Goal: Book appointment/travel/reservation

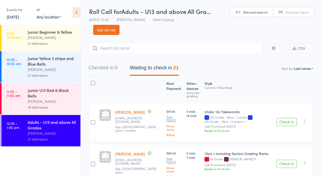
scroll to position [1, 0]
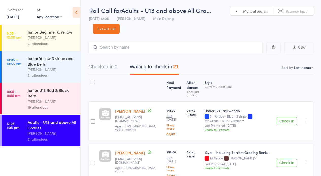
click at [288, 122] on button "Check in" at bounding box center [286, 121] width 20 height 8
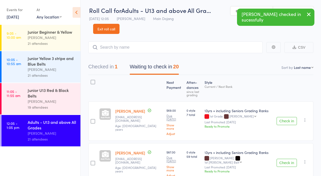
scroll to position [7, 0]
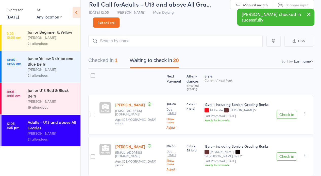
click at [284, 153] on button "Check in" at bounding box center [286, 157] width 20 height 8
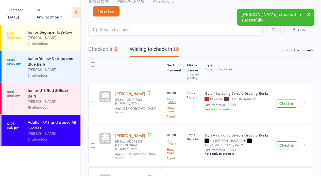
scroll to position [57, 0]
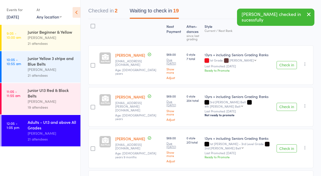
click at [287, 145] on button "Check in" at bounding box center [286, 149] width 20 height 8
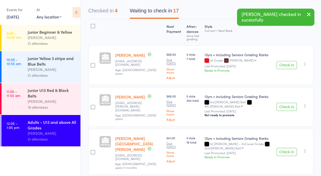
click at [287, 148] on button "Check in" at bounding box center [286, 152] width 20 height 8
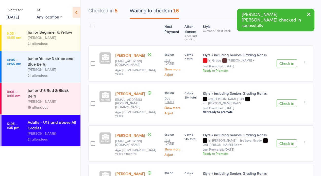
click at [287, 139] on button "Check in" at bounding box center [286, 143] width 20 height 8
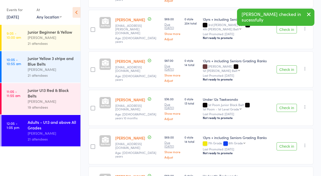
scroll to position [157, 0]
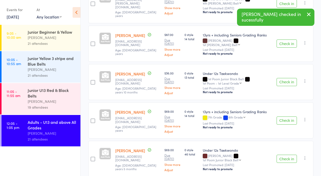
click at [286, 155] on button "Check in" at bounding box center [286, 159] width 20 height 8
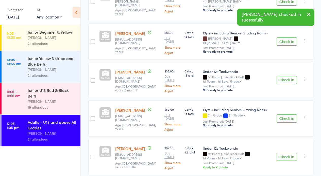
scroll to position [161, 0]
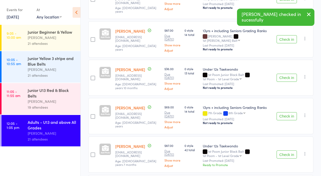
click at [287, 151] on button "Check in" at bounding box center [286, 155] width 20 height 8
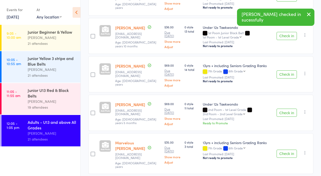
scroll to position [215, 0]
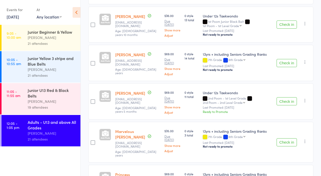
click at [287, 138] on button "Check in" at bounding box center [286, 142] width 20 height 8
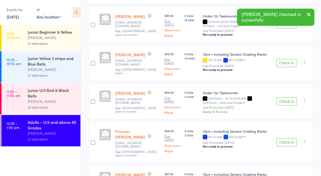
click at [287, 138] on button "Check in" at bounding box center [286, 142] width 20 height 8
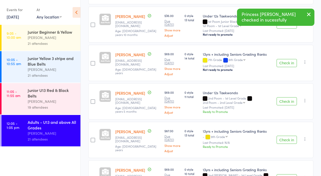
click at [287, 136] on button "Check in" at bounding box center [286, 140] width 20 height 8
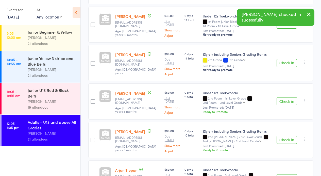
click at [287, 136] on button "Check in" at bounding box center [286, 140] width 20 height 8
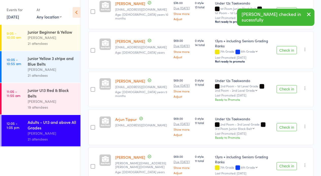
scroll to position [0, 0]
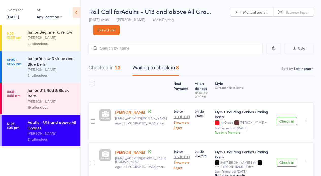
click at [103, 67] on button "Checked in 13" at bounding box center [104, 68] width 32 height 13
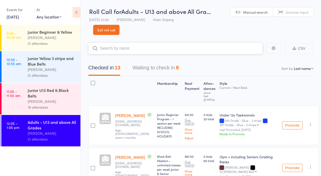
click at [161, 51] on input "search" at bounding box center [175, 49] width 174 height 12
type input "Patric"
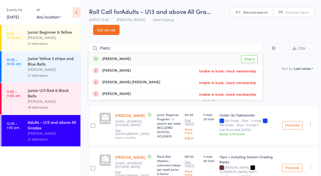
click at [250, 60] on link "Drop in" at bounding box center [249, 59] width 16 height 8
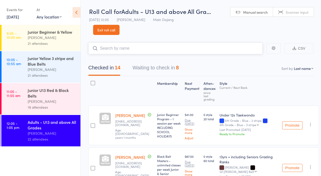
click at [151, 49] on input "search" at bounding box center [175, 49] width 174 height 12
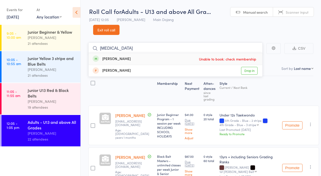
drag, startPoint x: 151, startPoint y: 49, endPoint x: 123, endPoint y: 50, distance: 28.2
click at [123, 50] on input "[MEDICAL_DATA]" at bounding box center [175, 49] width 174 height 12
type input "r"
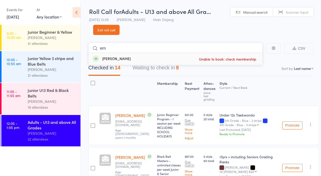
type input "era"
drag, startPoint x: 146, startPoint y: 50, endPoint x: 96, endPoint y: 47, distance: 50.9
click at [96, 47] on form "era [PERSON_NAME] Unable to book: check membership" at bounding box center [175, 49] width 174 height 12
click at [143, 54] on input "search" at bounding box center [175, 49] width 174 height 12
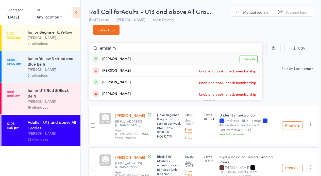
type input "ernina m"
click at [253, 62] on link "Check in" at bounding box center [248, 59] width 18 height 8
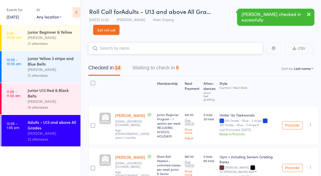
click at [163, 49] on input "search" at bounding box center [175, 49] width 174 height 12
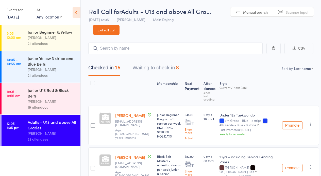
click at [46, 95] on div "Junior U13 Red & Black Belts" at bounding box center [52, 92] width 48 height 11
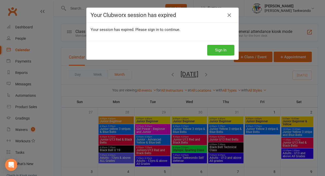
click at [219, 52] on button "Sign In" at bounding box center [220, 50] width 27 height 11
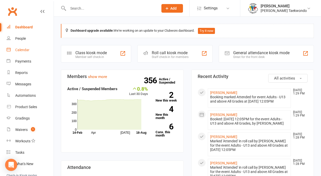
click at [23, 51] on div "Calendar" at bounding box center [22, 50] width 14 height 4
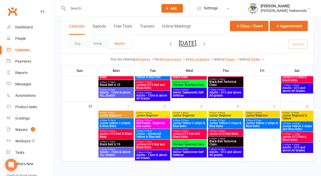
scroll to position [142, 0]
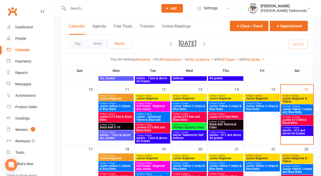
click at [295, 131] on span "Adults - U13 and above All Grades" at bounding box center [297, 132] width 30 height 6
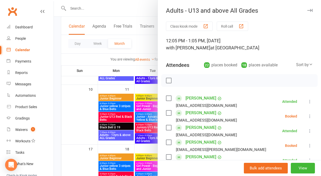
scroll to position [304, 0]
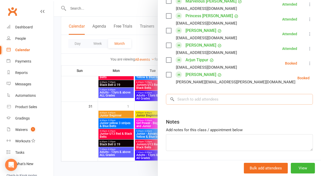
click at [227, 94] on input "search" at bounding box center [239, 99] width 147 height 11
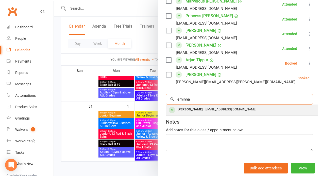
type input "erninna"
click at [216, 108] on span "[EMAIL_ADDRESS][DOMAIN_NAME]" at bounding box center [230, 110] width 51 height 4
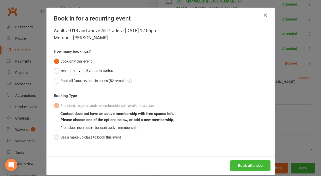
click at [108, 137] on button "Use a make-up class to book this event" at bounding box center [87, 138] width 67 height 10
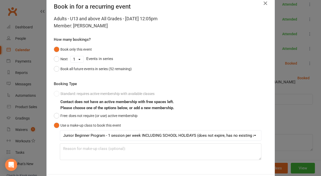
scroll to position [36, 0]
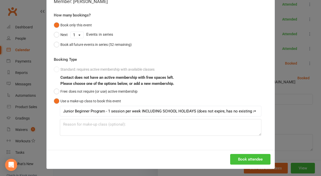
click at [257, 157] on button "Book attendee" at bounding box center [250, 159] width 40 height 11
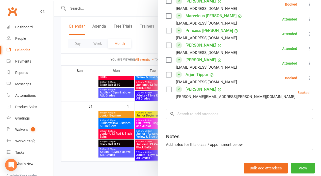
click at [138, 104] on div at bounding box center [187, 88] width 267 height 176
